Goal: Information Seeking & Learning: Learn about a topic

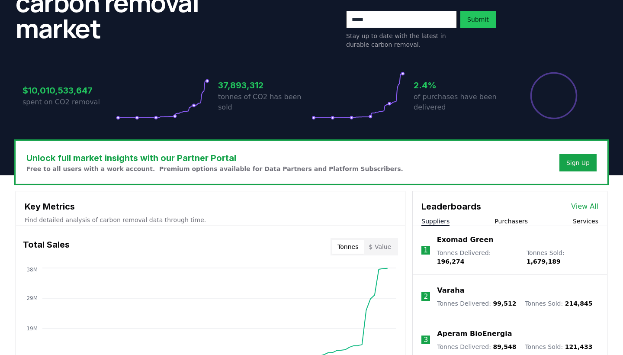
scroll to position [144, 0]
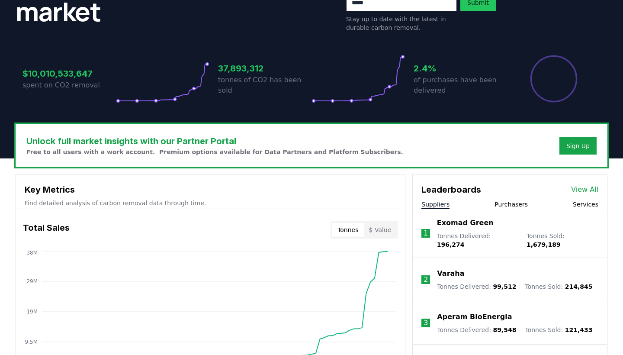
click at [456, 221] on p "Exomad Green" at bounding box center [465, 223] width 57 height 10
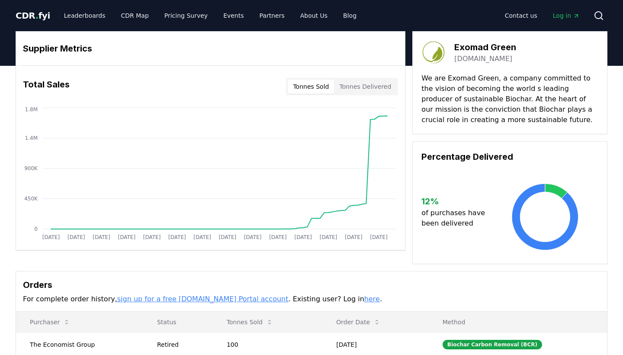
click at [327, 87] on button "Tonnes Sold" at bounding box center [311, 87] width 46 height 14
click at [321, 87] on button "Tonnes Sold" at bounding box center [311, 87] width 46 height 14
click at [369, 84] on button "Tonnes Delivered" at bounding box center [365, 87] width 62 height 14
click at [315, 88] on button "Tonnes Sold" at bounding box center [311, 87] width 46 height 14
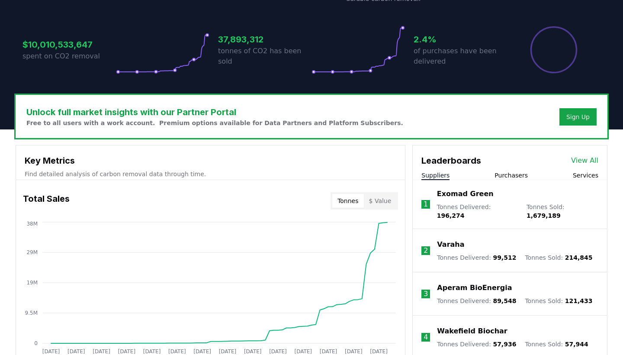
scroll to position [173, 0]
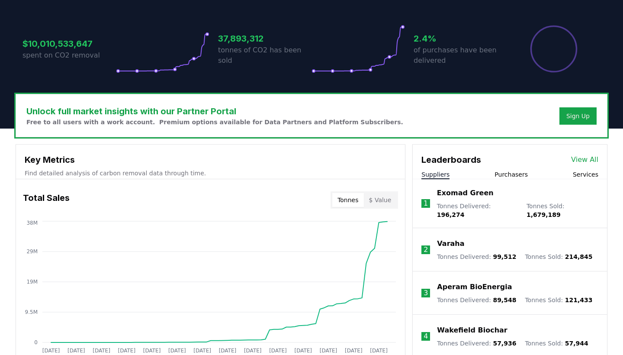
click at [455, 238] on p "Varaha" at bounding box center [450, 243] width 27 height 10
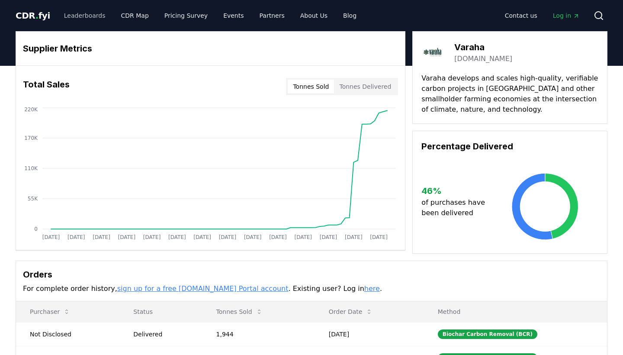
click at [81, 14] on link "Leaderboards" at bounding box center [84, 16] width 55 height 16
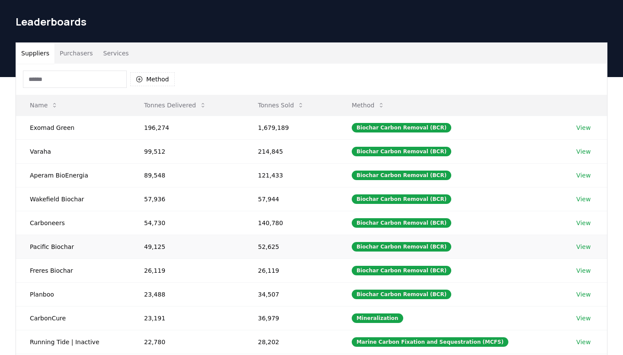
scroll to position [21, 0]
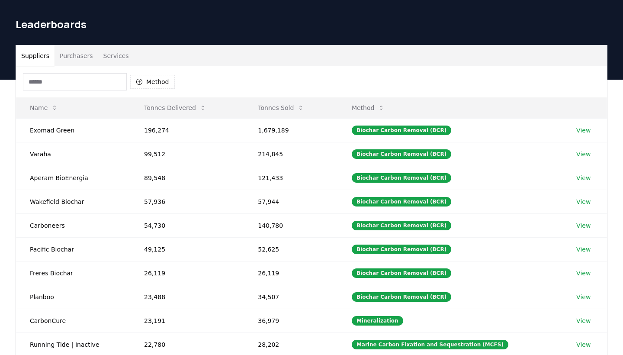
click at [75, 55] on button "Purchasers" at bounding box center [77, 55] width 44 height 21
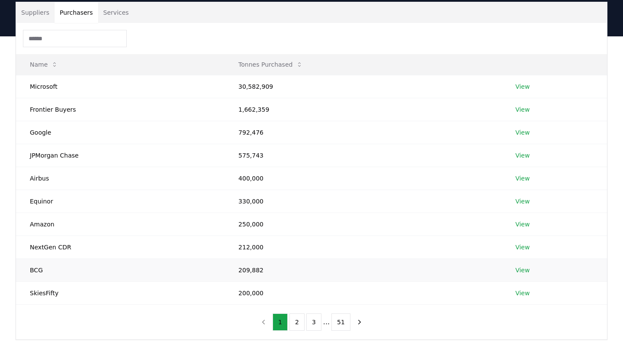
scroll to position [65, 0]
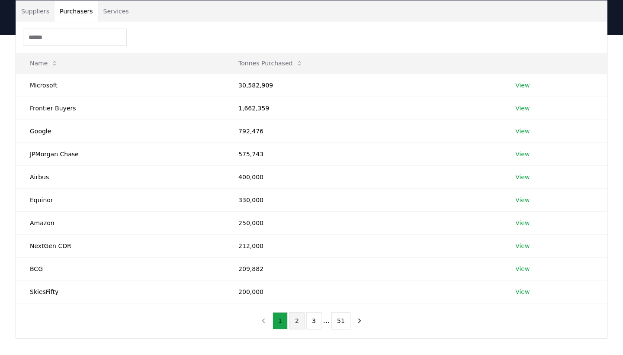
click at [298, 320] on button "2" at bounding box center [296, 320] width 15 height 17
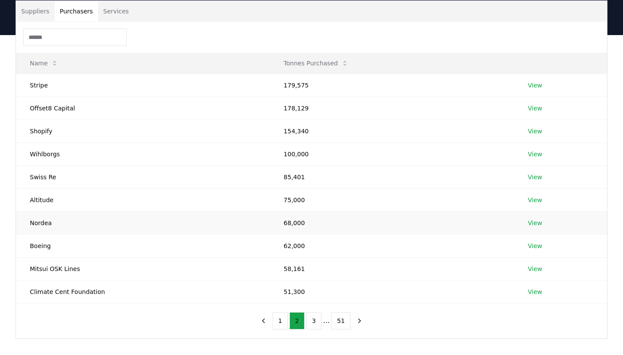
scroll to position [47, 0]
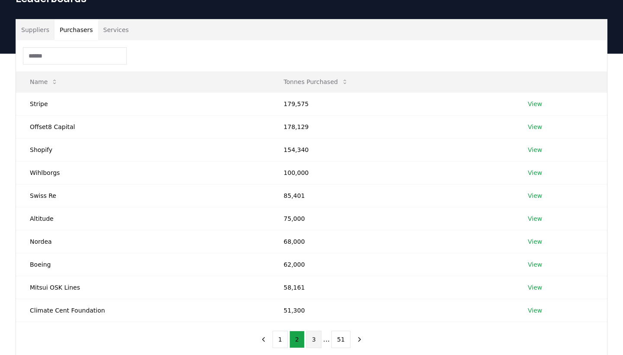
click at [311, 340] on button "3" at bounding box center [313, 339] width 15 height 17
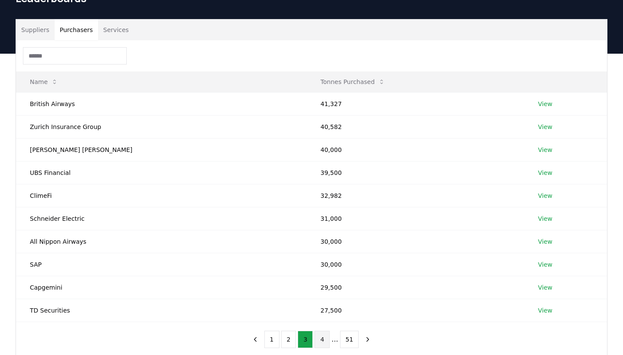
click at [320, 334] on button "4" at bounding box center [322, 339] width 15 height 17
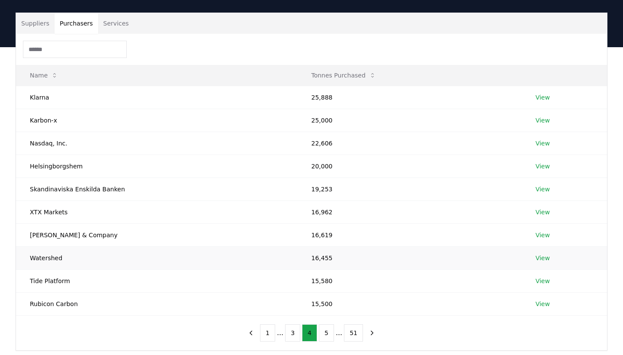
scroll to position [53, 0]
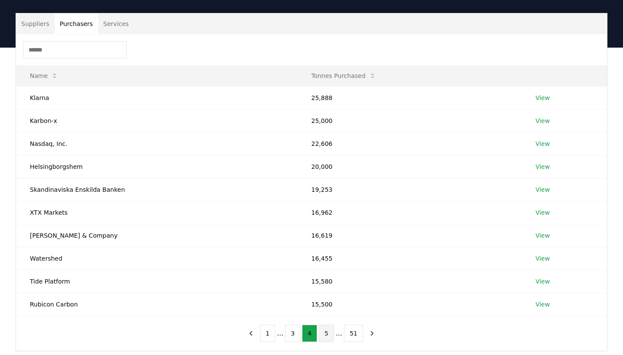
click at [329, 331] on button "5" at bounding box center [326, 332] width 15 height 17
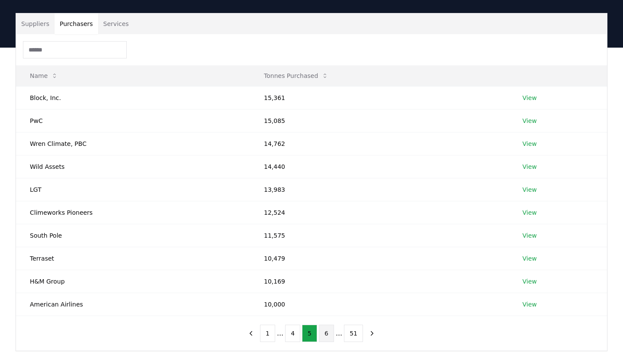
click at [325, 331] on button "6" at bounding box center [326, 332] width 15 height 17
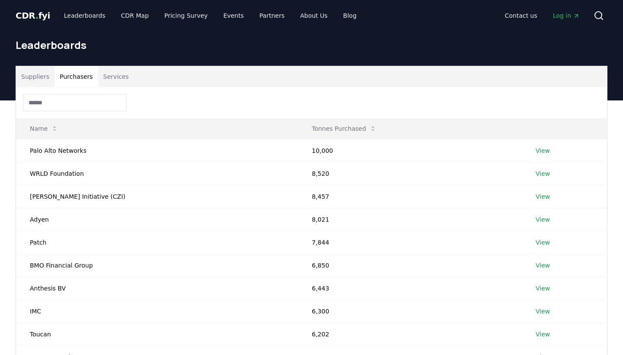
scroll to position [0, 0]
click at [130, 16] on link "CDR Map" at bounding box center [135, 16] width 42 height 16
